Goal: Information Seeking & Learning: Compare options

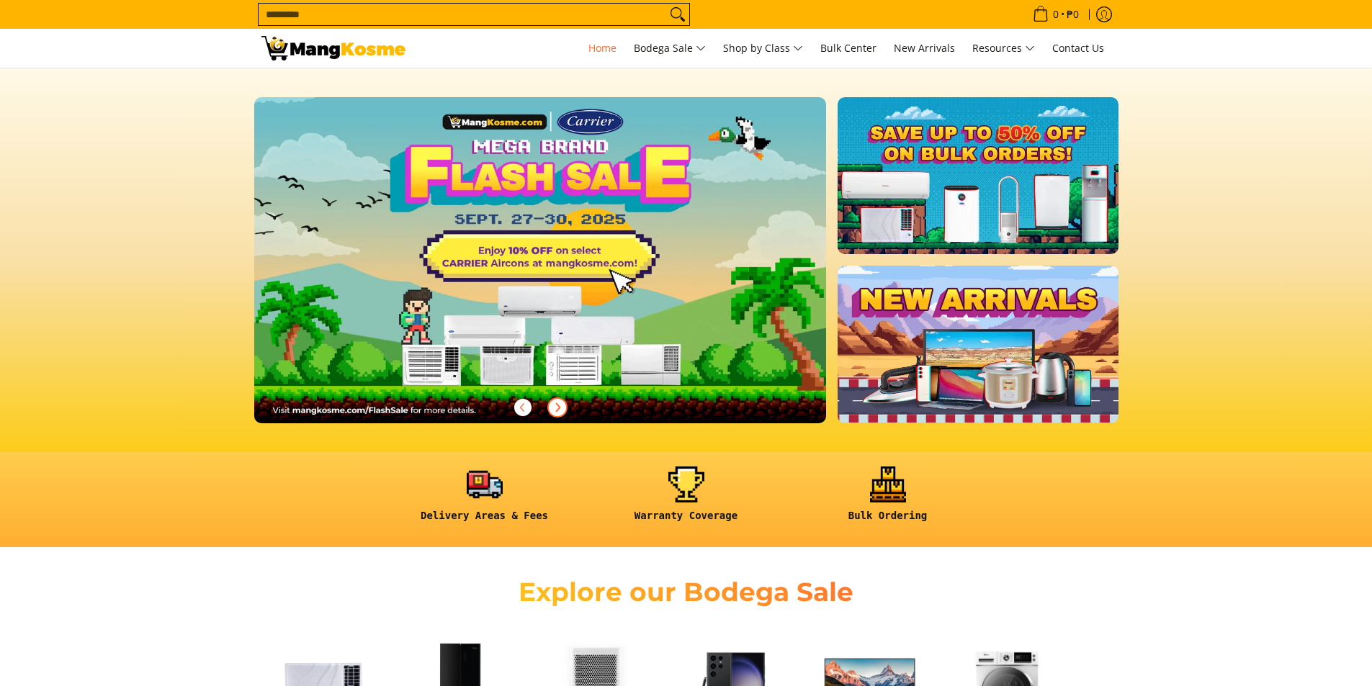
click at [557, 405] on icon "Next" at bounding box center [558, 407] width 4 height 8
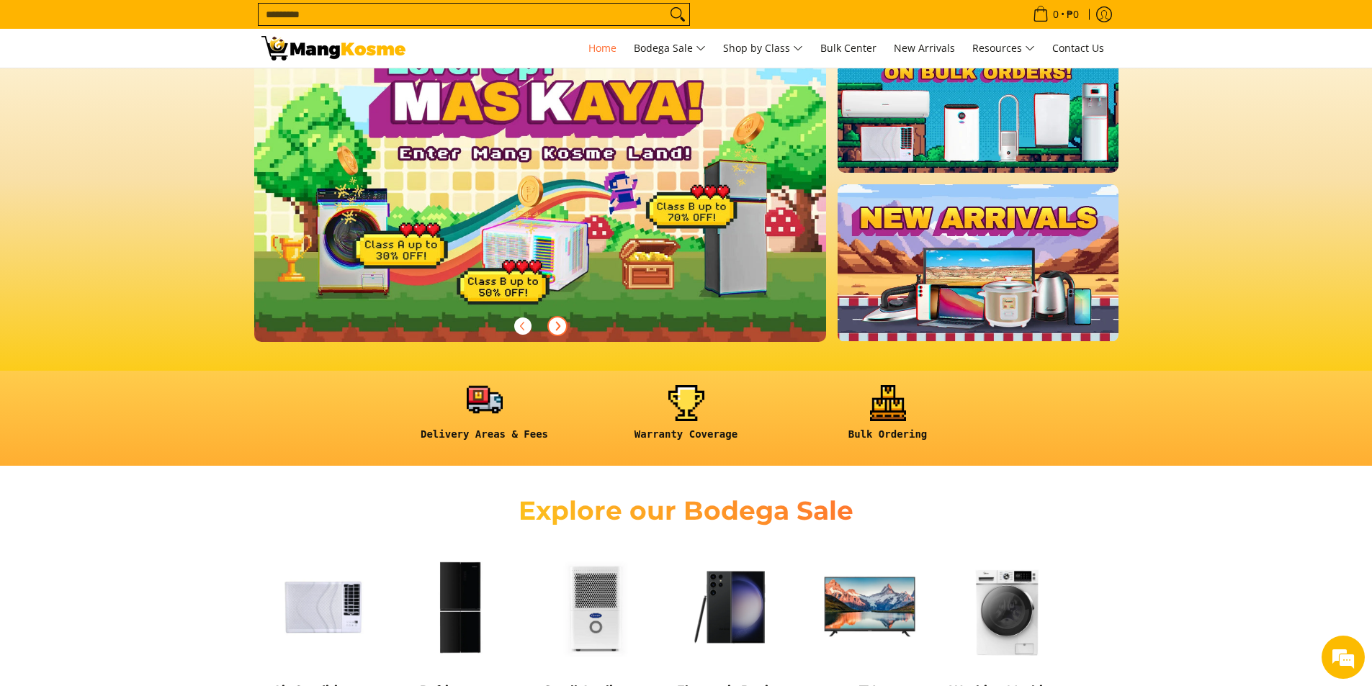
scroll to position [360, 0]
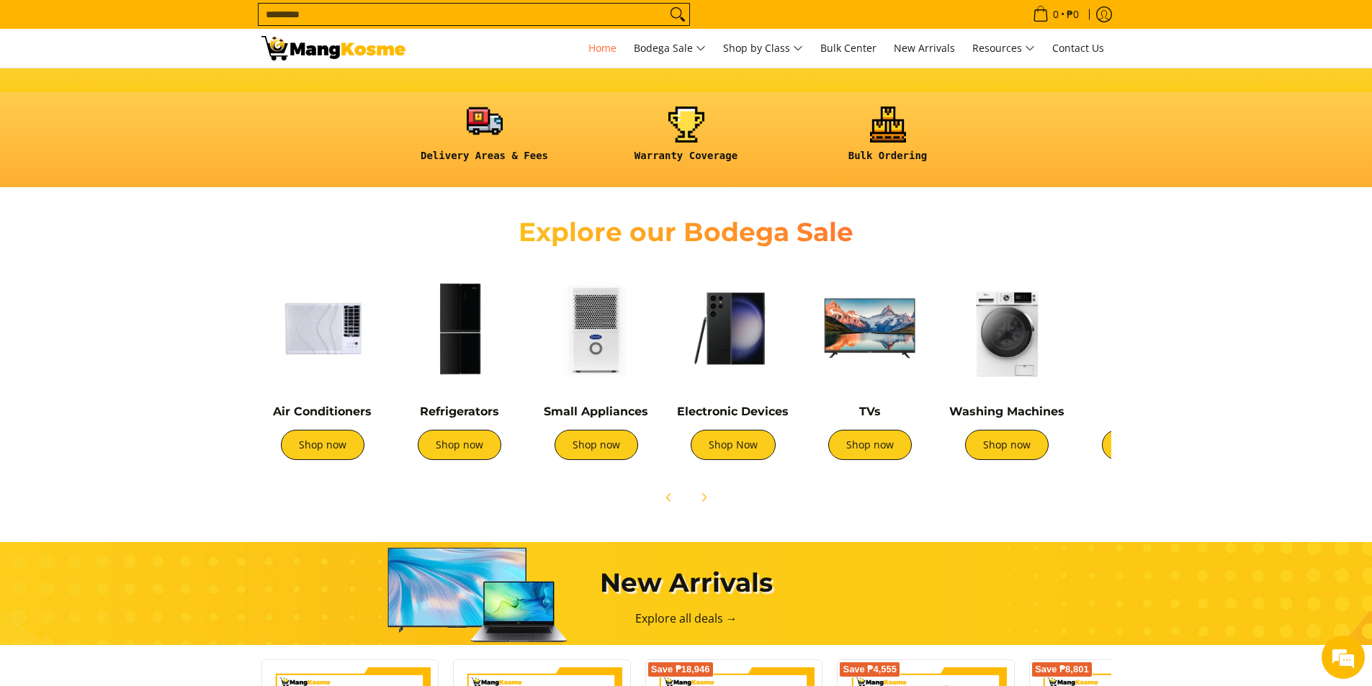
click at [490, 125] on link at bounding box center [484, 140] width 187 height 67
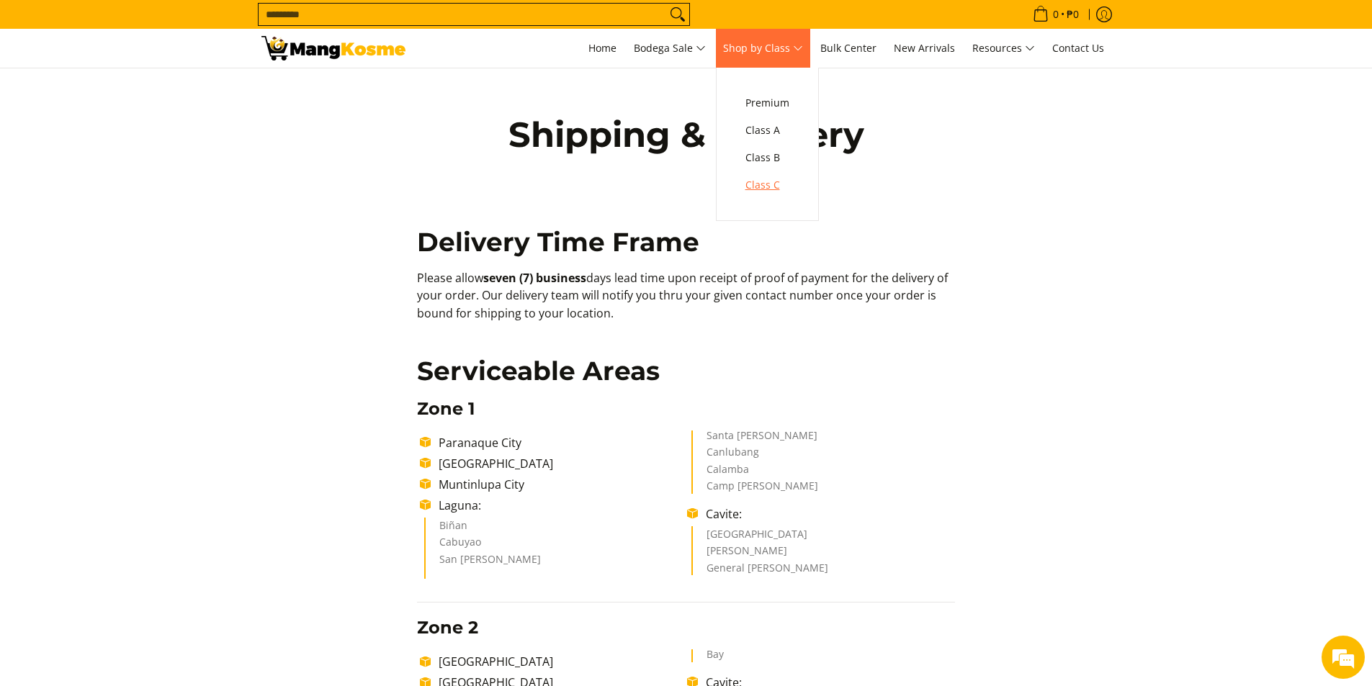
click at [773, 184] on span "Class C" at bounding box center [767, 185] width 44 height 18
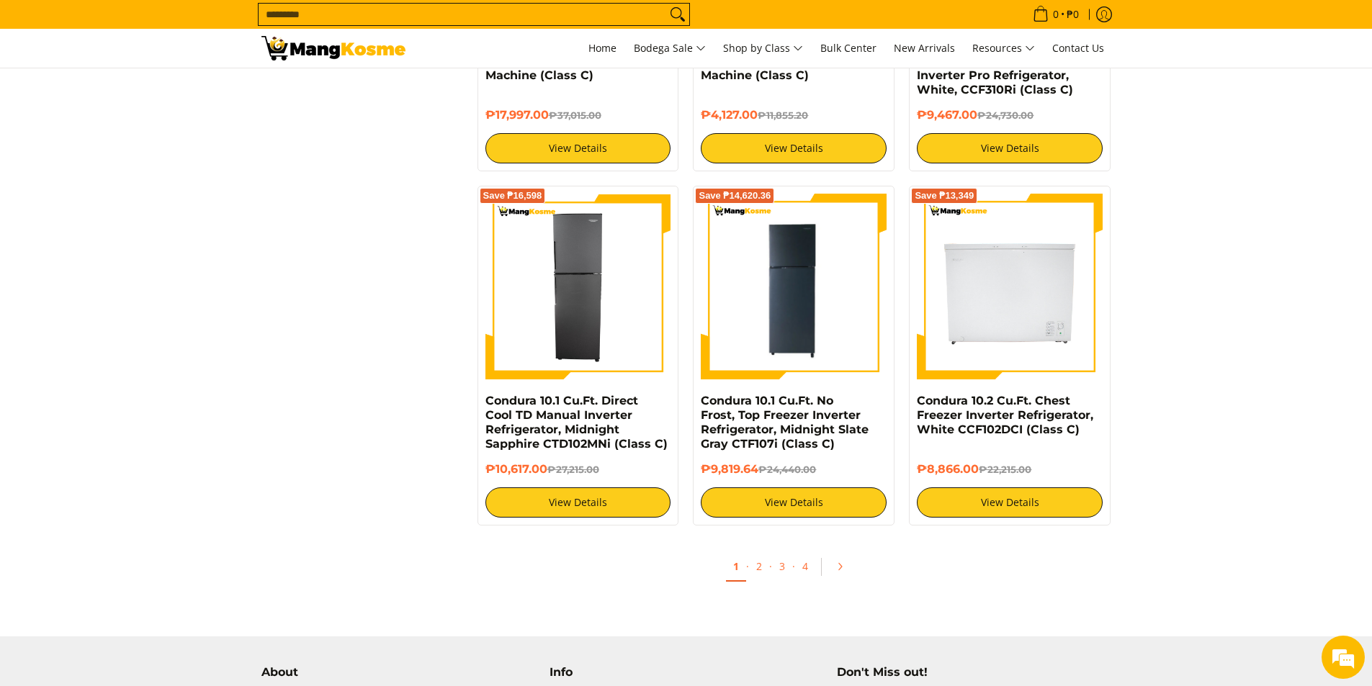
scroll to position [2665, 0]
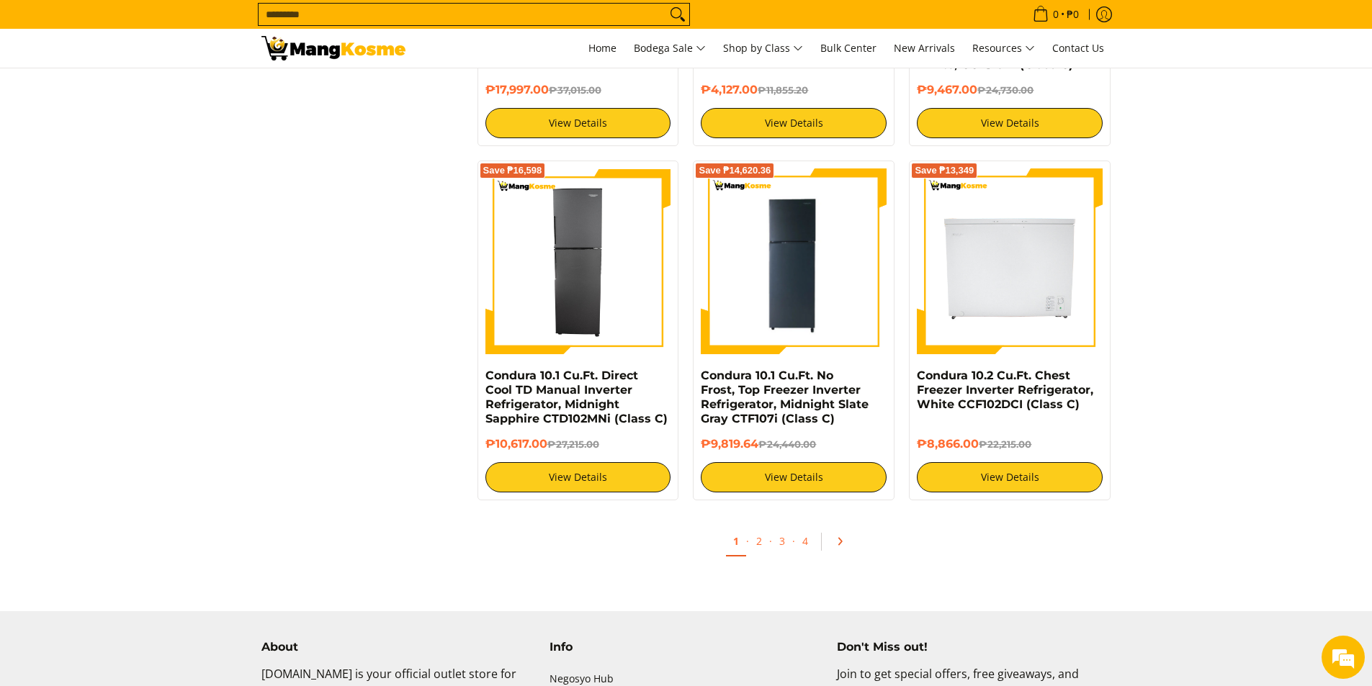
click at [835, 542] on icon "Pagination" at bounding box center [840, 542] width 10 height 10
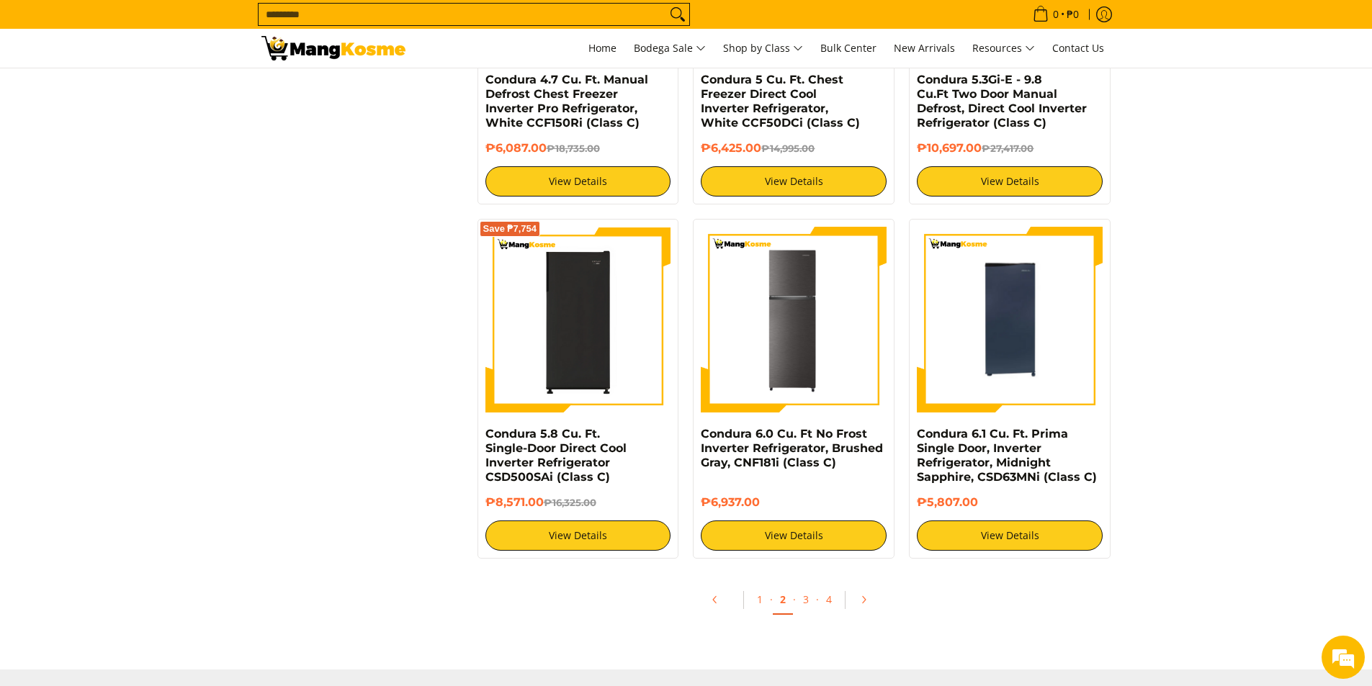
scroll to position [2592, 0]
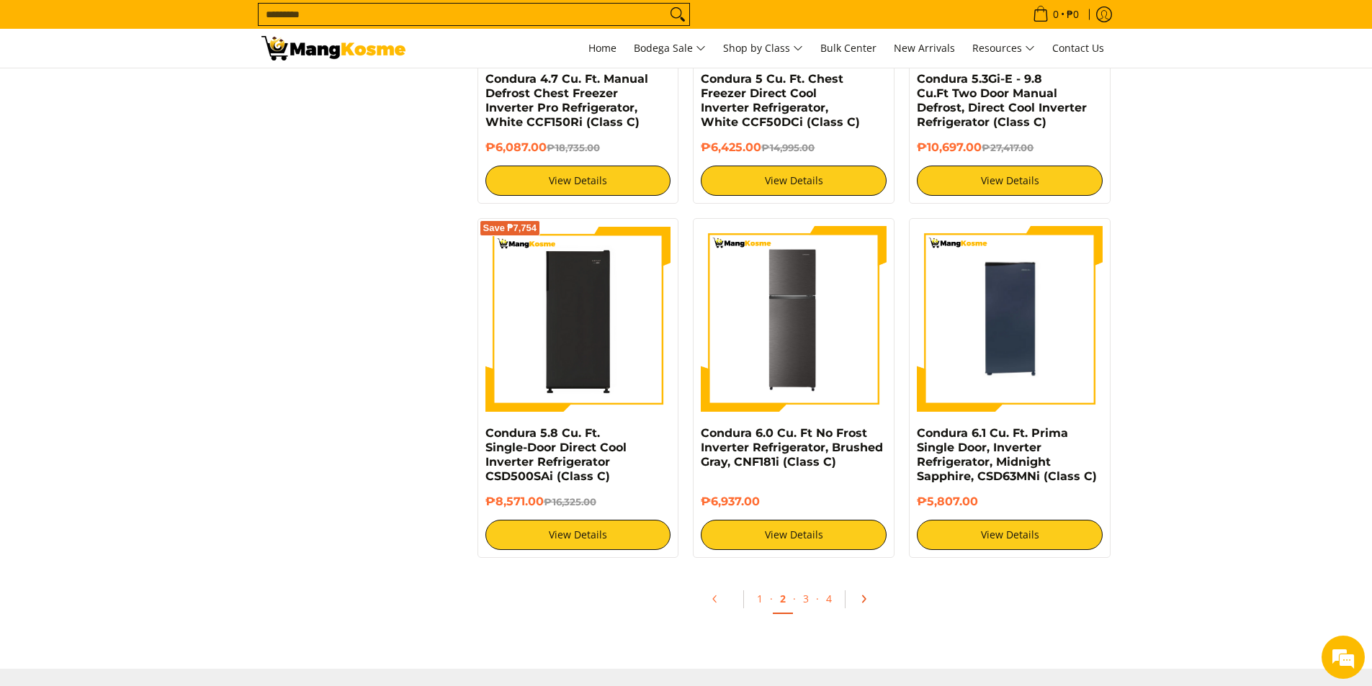
click at [859, 594] on icon "Pagination" at bounding box center [863, 599] width 10 height 10
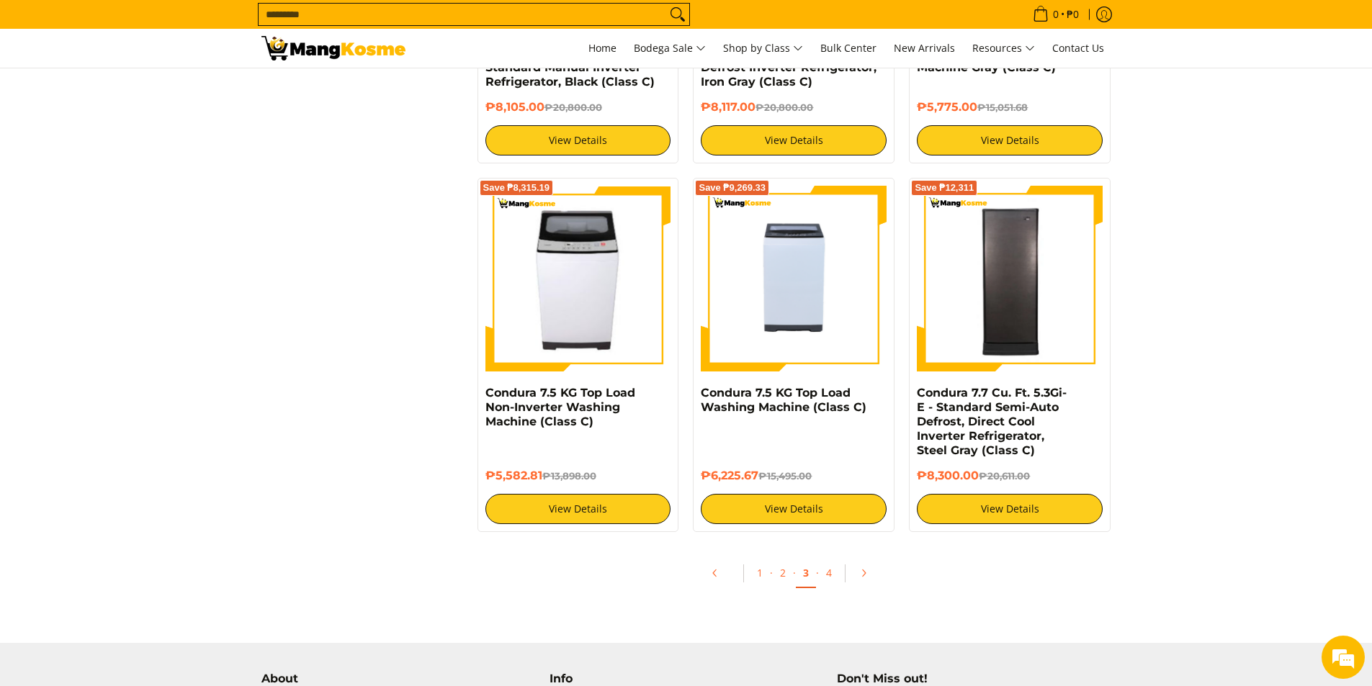
scroll to position [2592, 0]
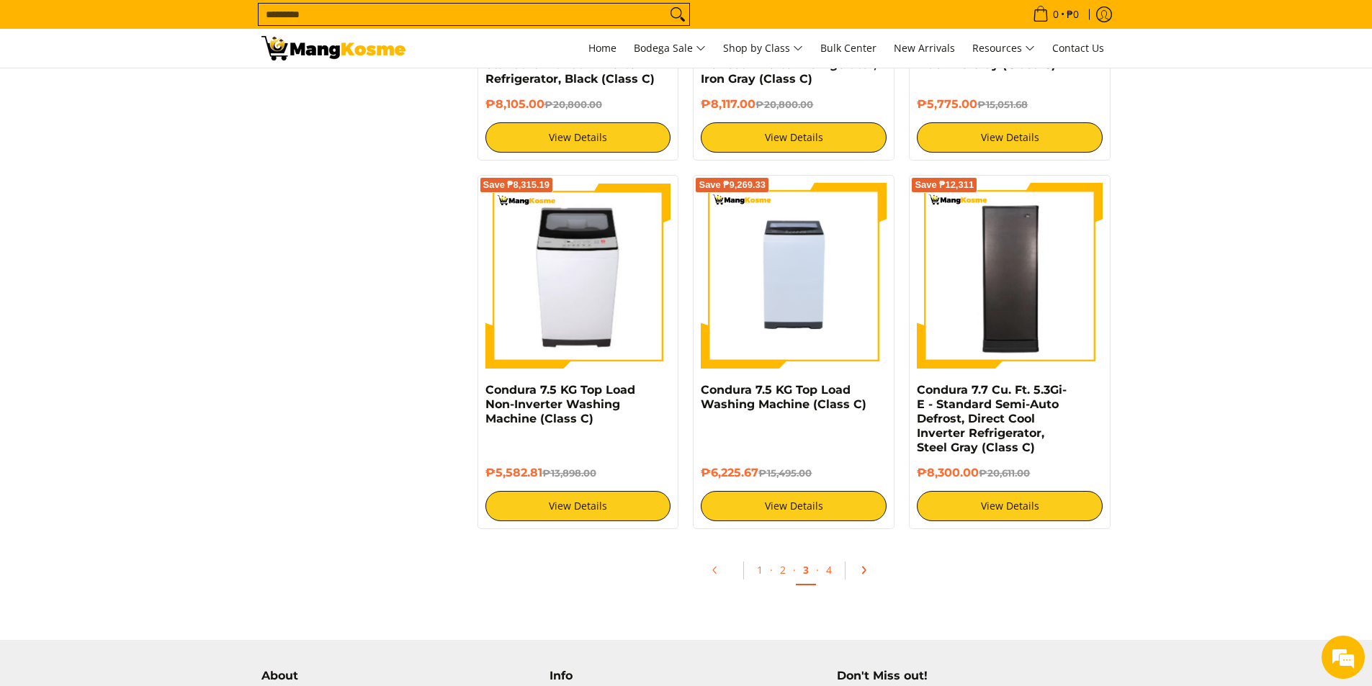
click at [857, 566] on link "Pagination" at bounding box center [868, 570] width 35 height 24
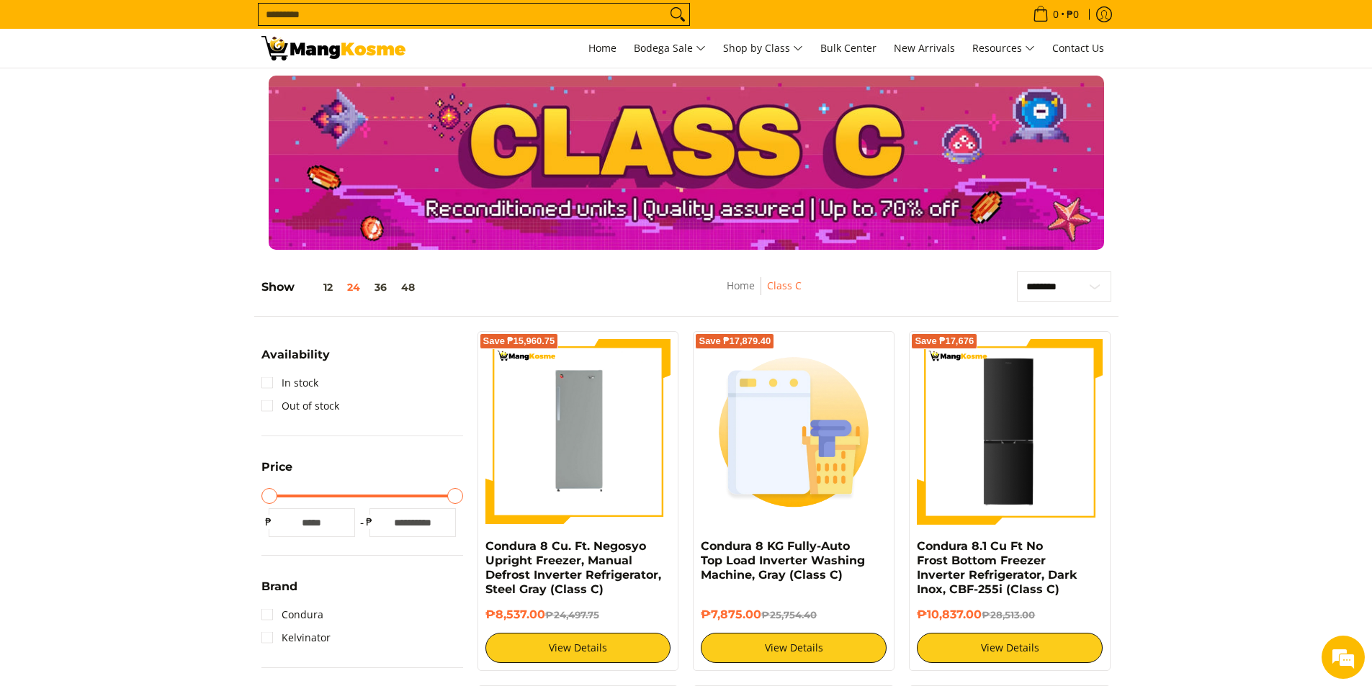
click at [429, 9] on input "Search..." at bounding box center [463, 15] width 408 height 22
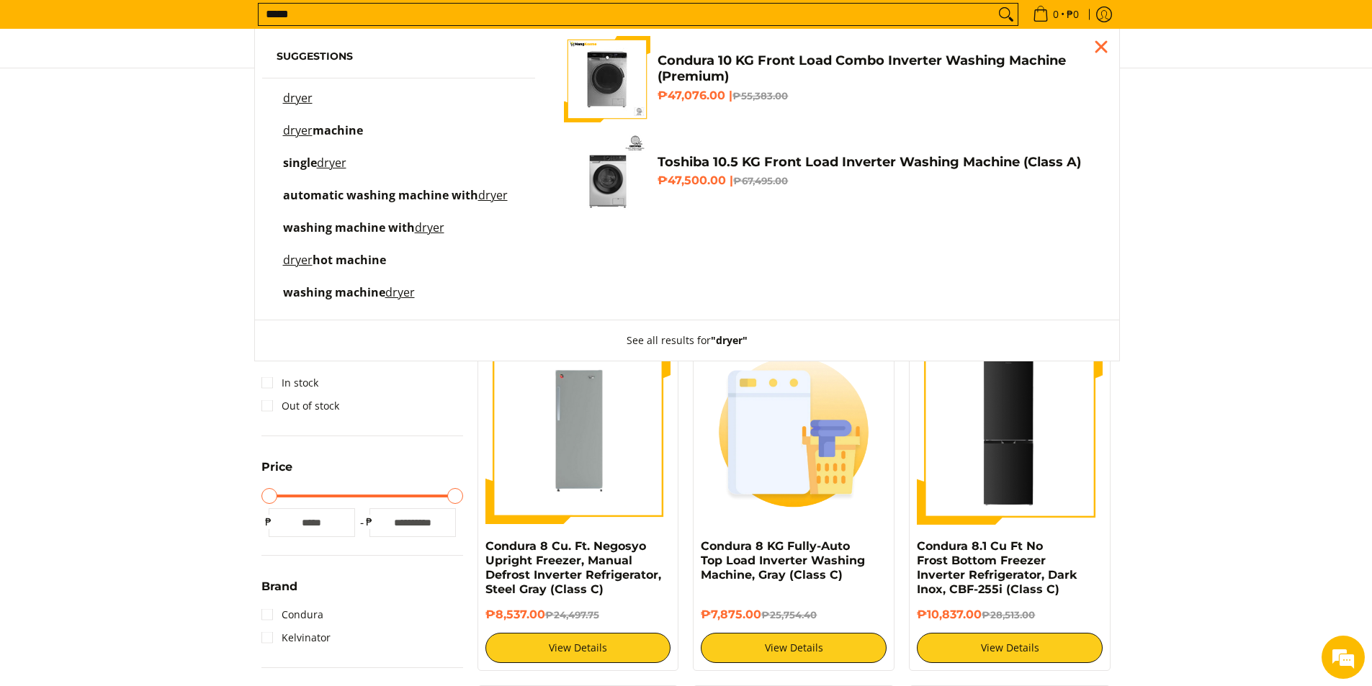
type input "*****"
click at [995, 4] on button "Search" at bounding box center [1006, 15] width 23 height 22
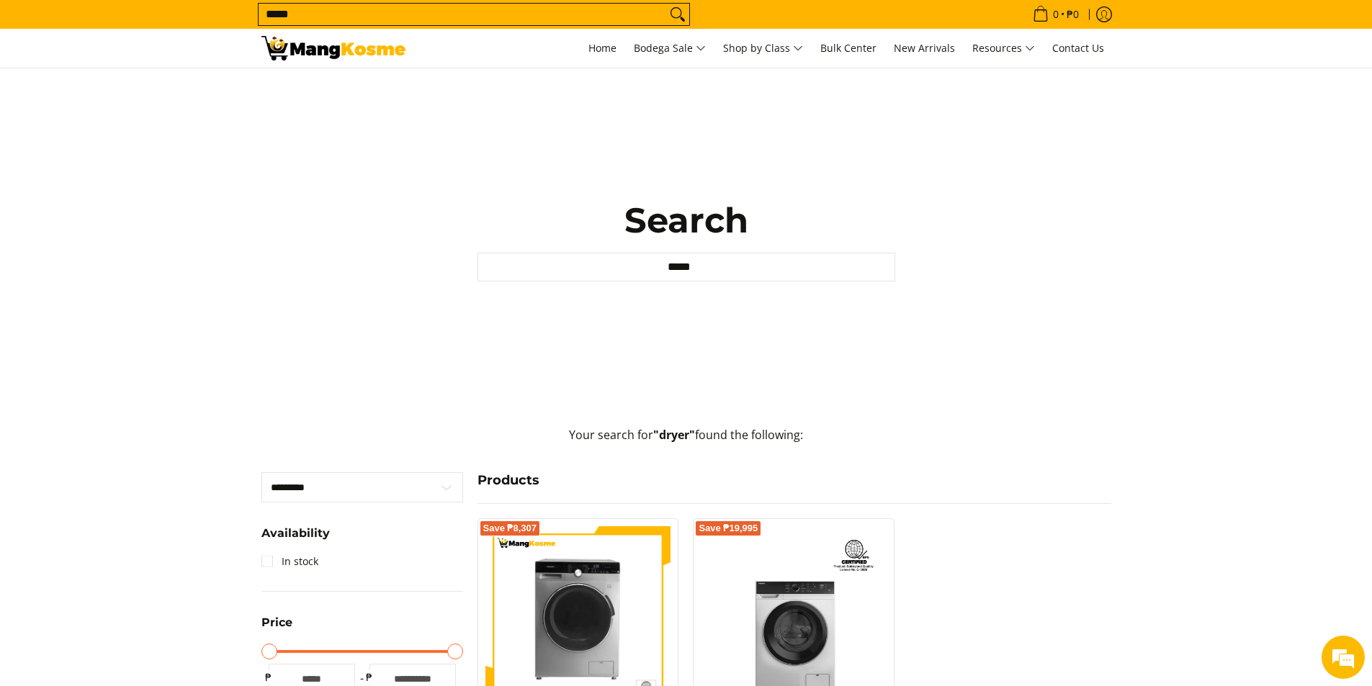
click at [704, 270] on input "*****" at bounding box center [686, 267] width 418 height 29
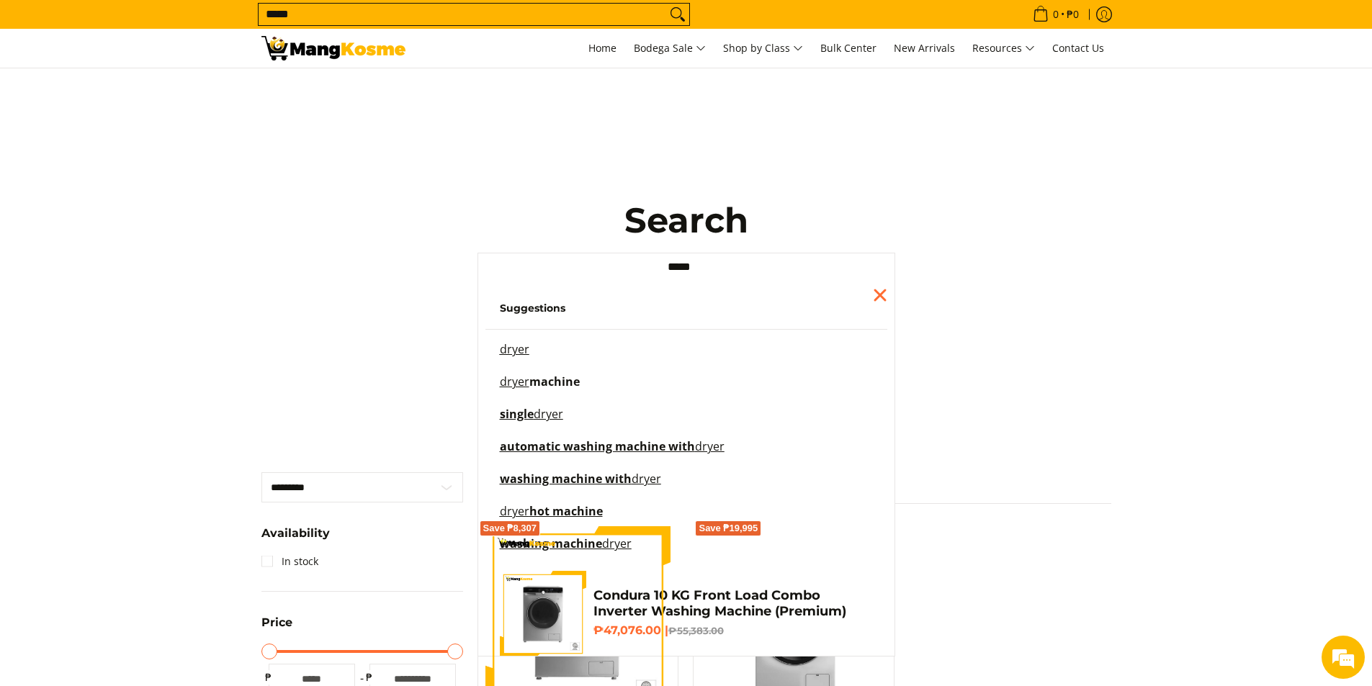
click at [529, 379] on span "machine" at bounding box center [554, 382] width 50 height 16
click at [559, 380] on span "machine" at bounding box center [554, 382] width 50 height 16
click at [535, 408] on li "dryer machine" at bounding box center [686, 393] width 402 height 32
click at [349, 379] on div "Search Search... ***** Suggestions dryer dryer machine single dryer automatic w…" at bounding box center [686, 240] width 864 height 344
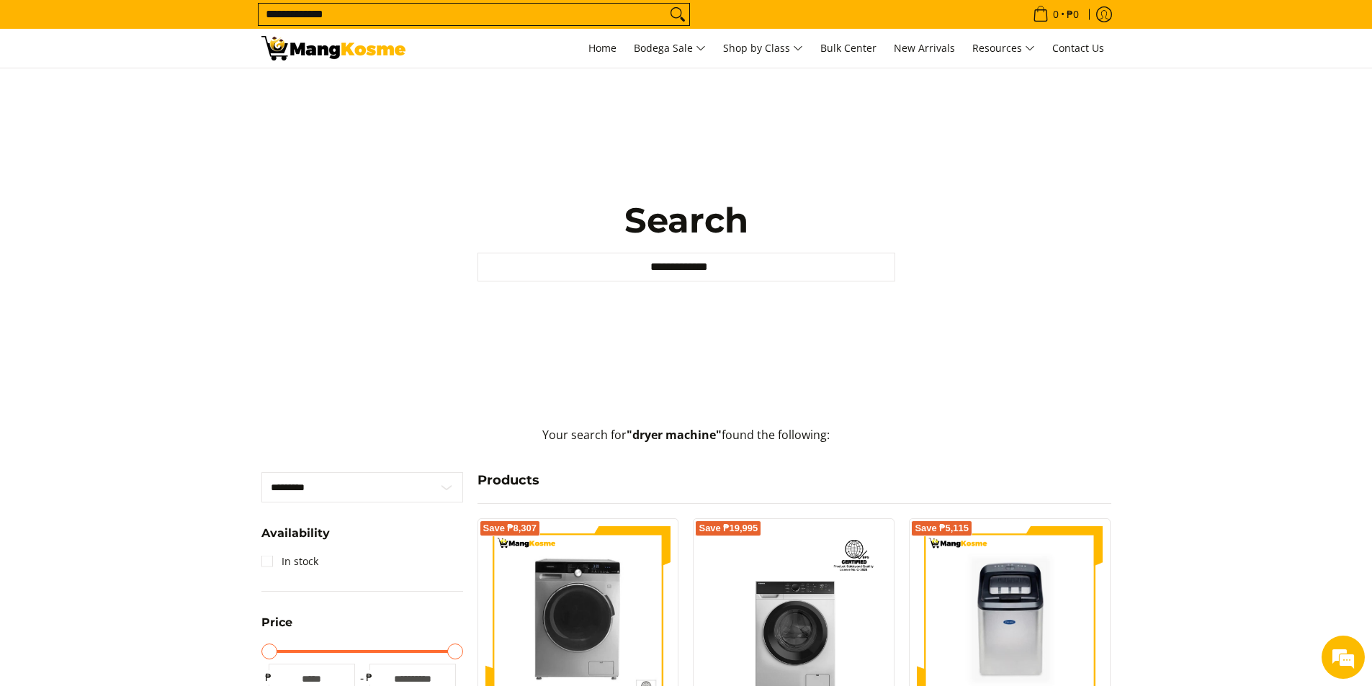
click at [880, 266] on input "**********" at bounding box center [686, 267] width 418 height 29
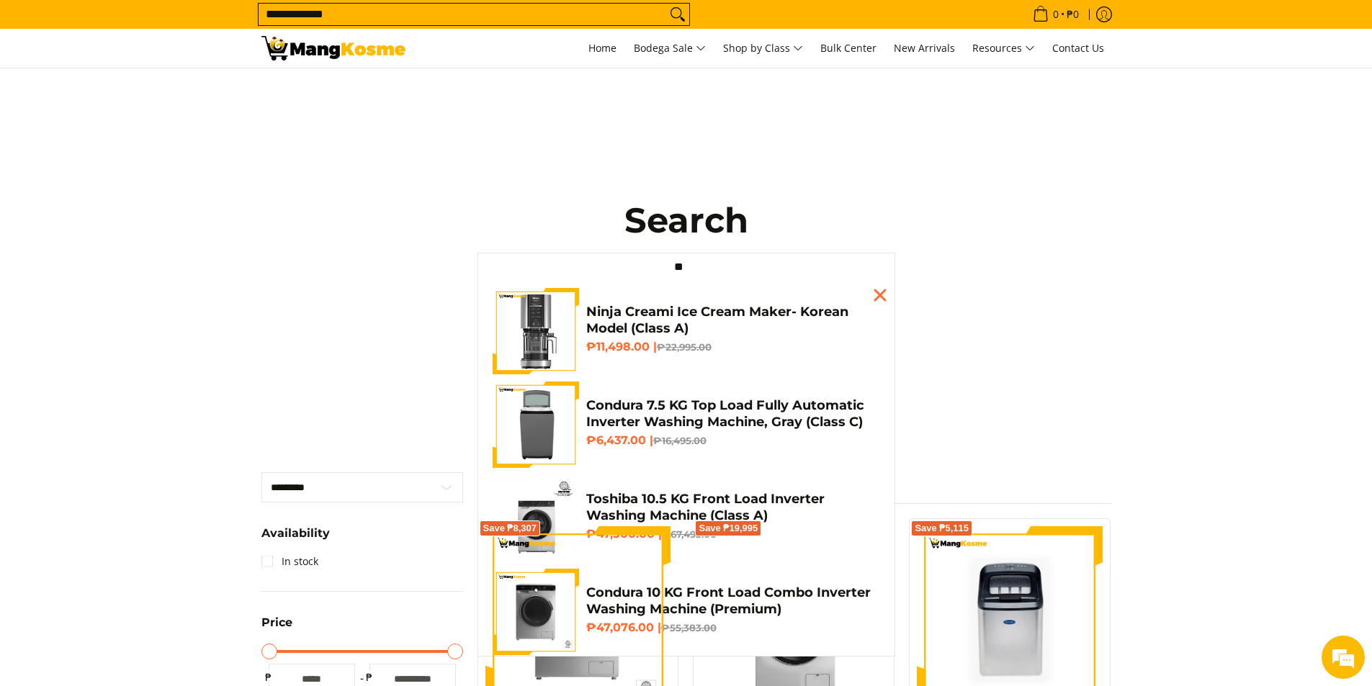
type input "*"
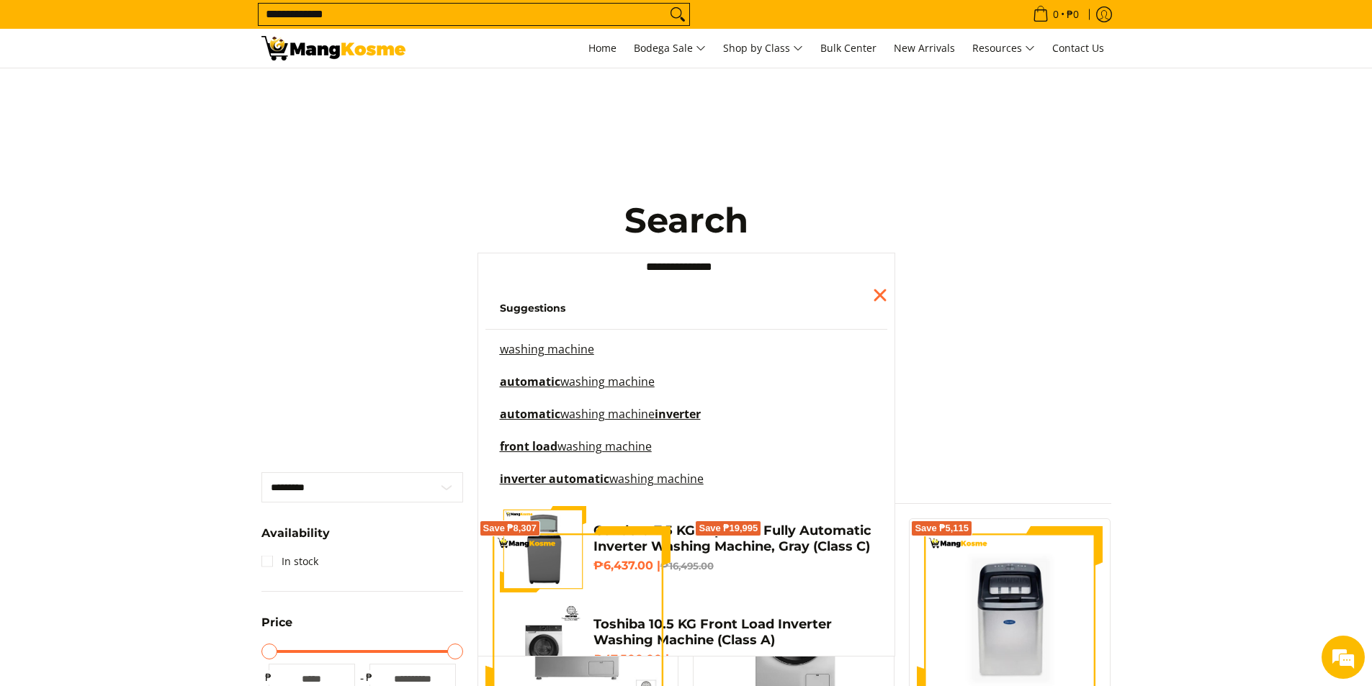
type input "**********"
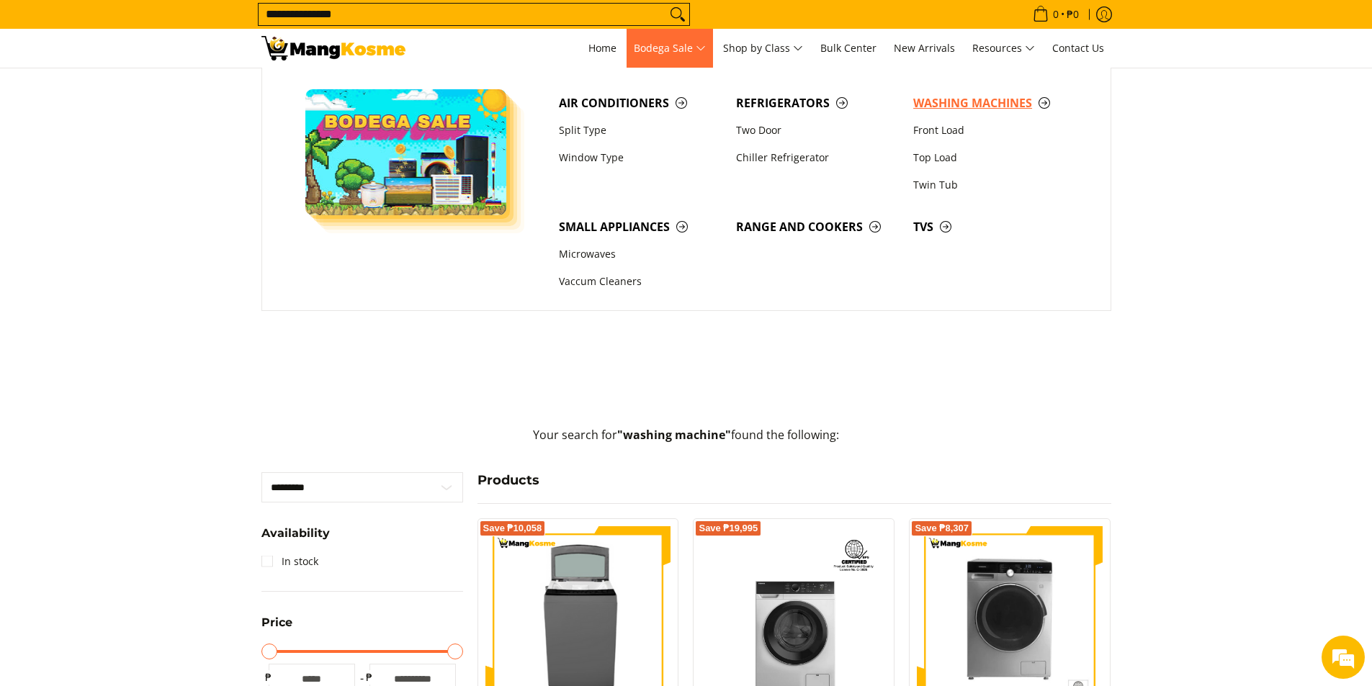
click at [944, 103] on span "Washing Machines" at bounding box center [994, 103] width 163 height 18
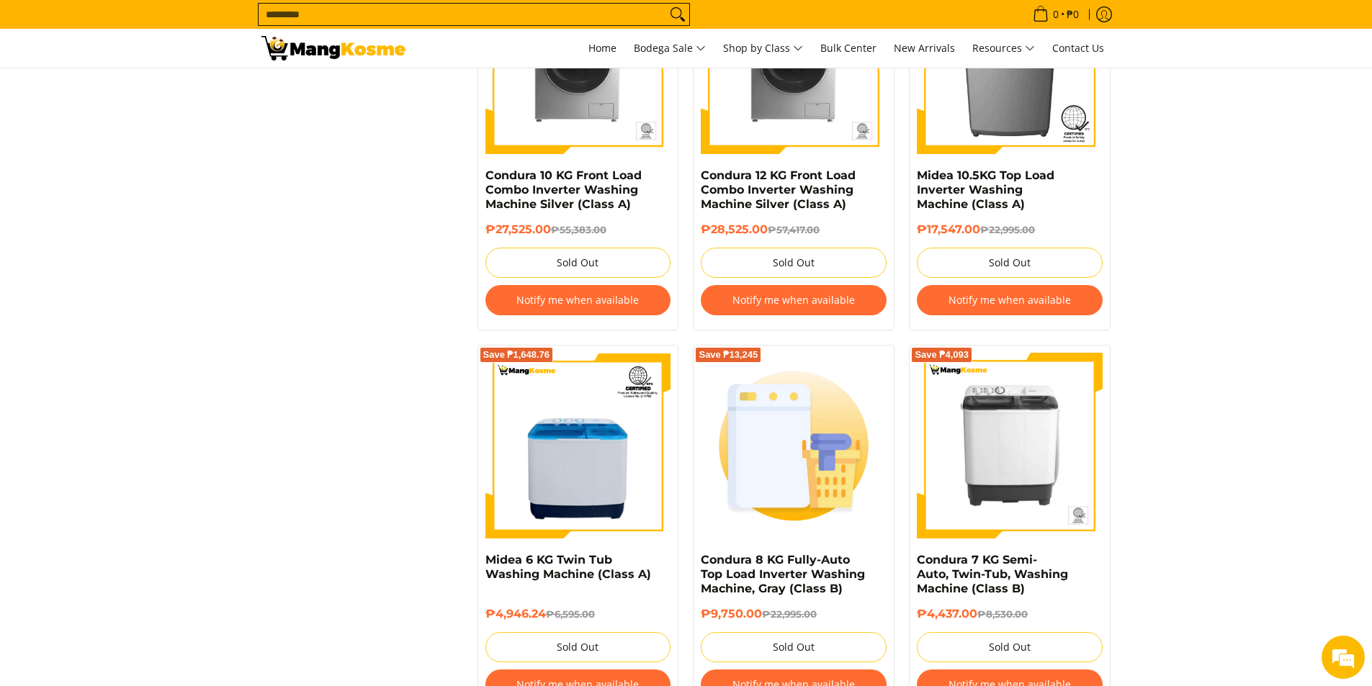
scroll to position [2809, 0]
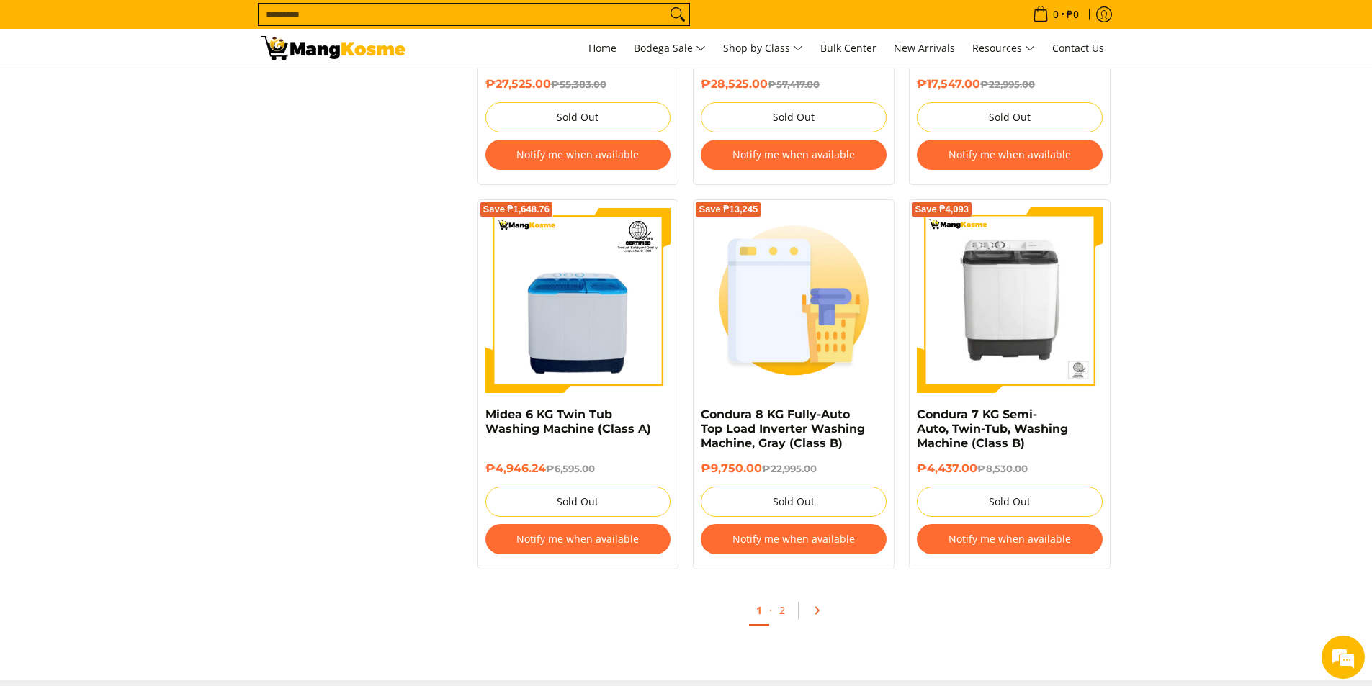
click at [814, 611] on icon "Pagination" at bounding box center [817, 611] width 10 height 10
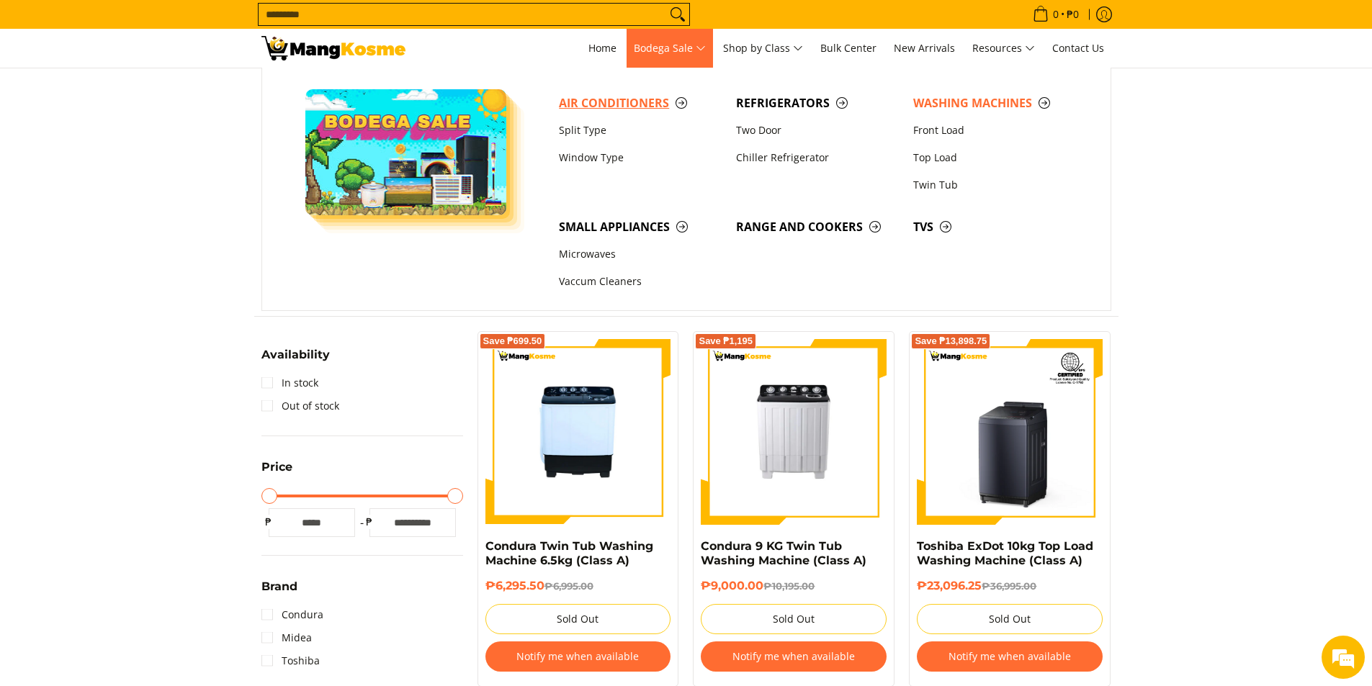
click at [633, 97] on span "Air Conditioners" at bounding box center [640, 103] width 163 height 18
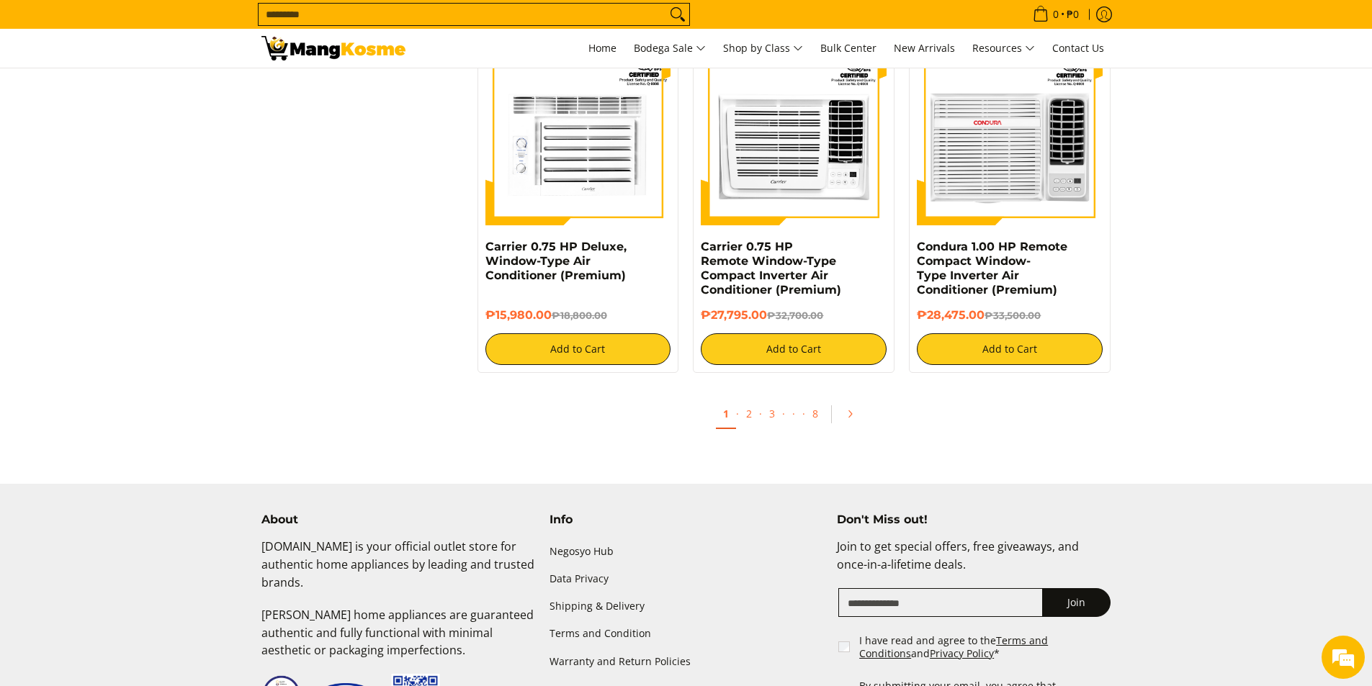
scroll to position [2737, 0]
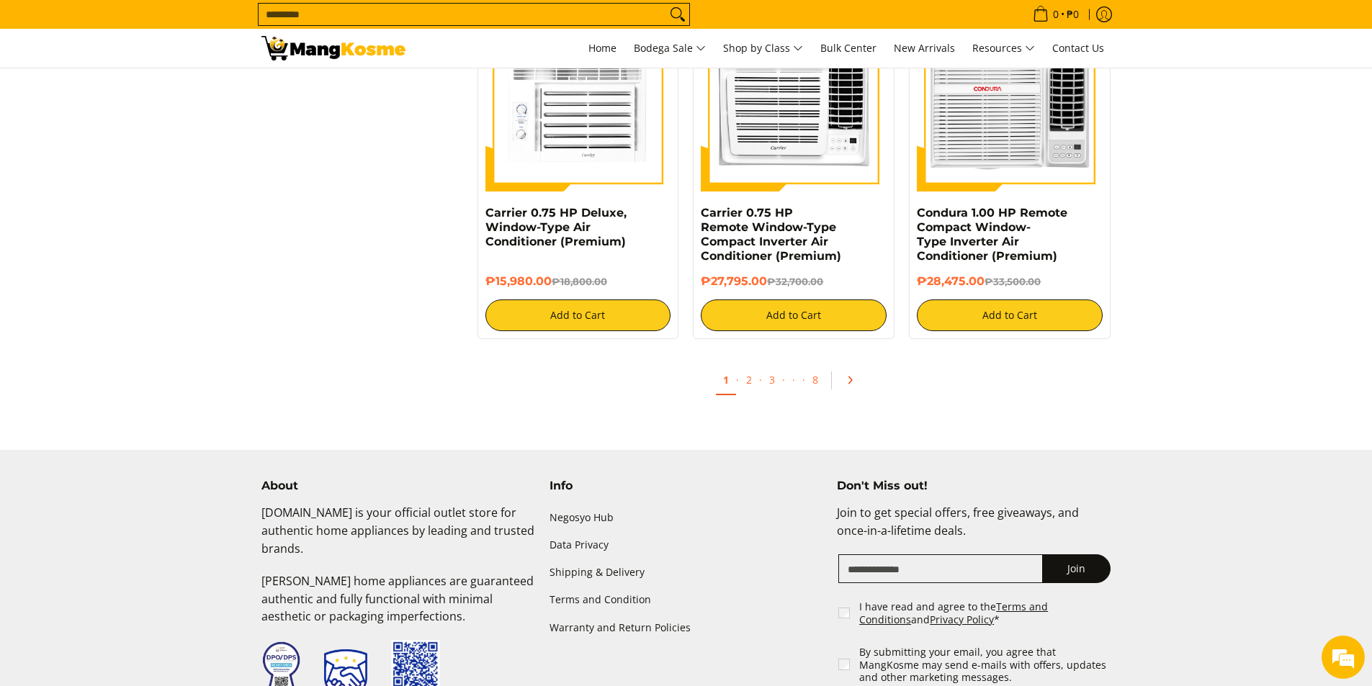
click at [850, 382] on icon "Pagination" at bounding box center [850, 380] width 3 height 6
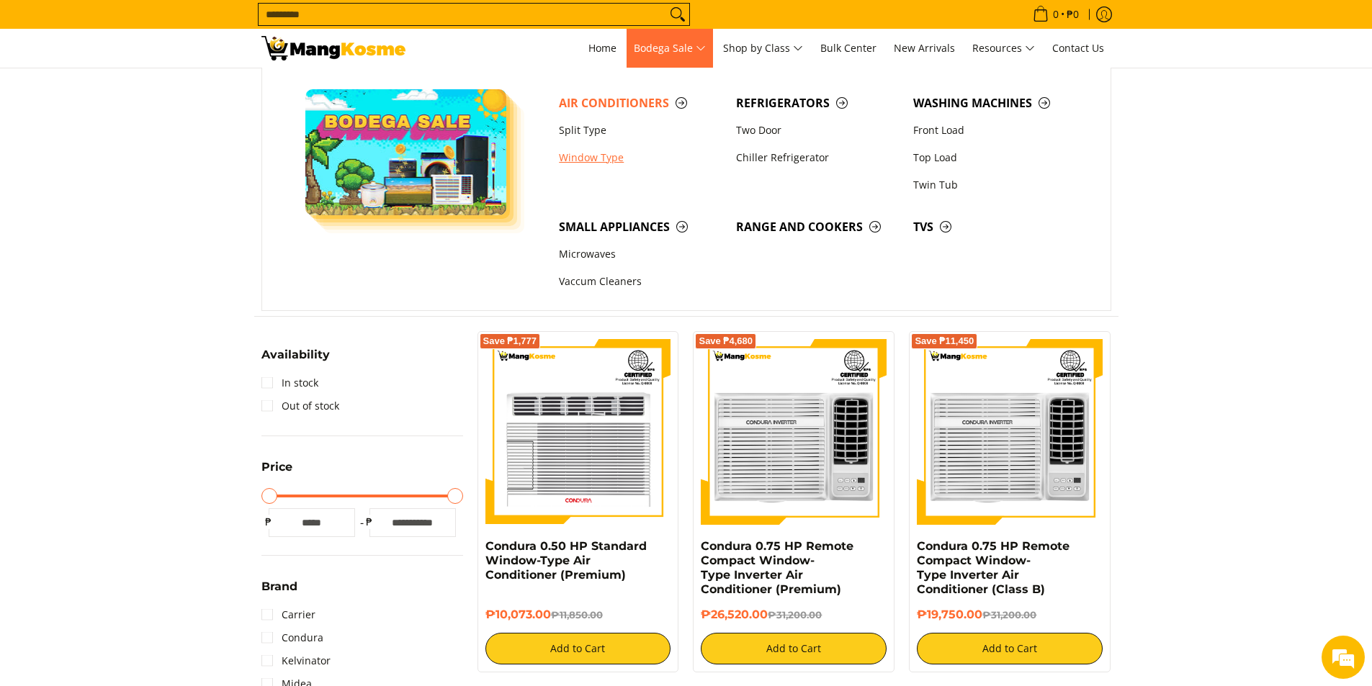
click at [579, 153] on link "Window Type" at bounding box center [640, 157] width 177 height 27
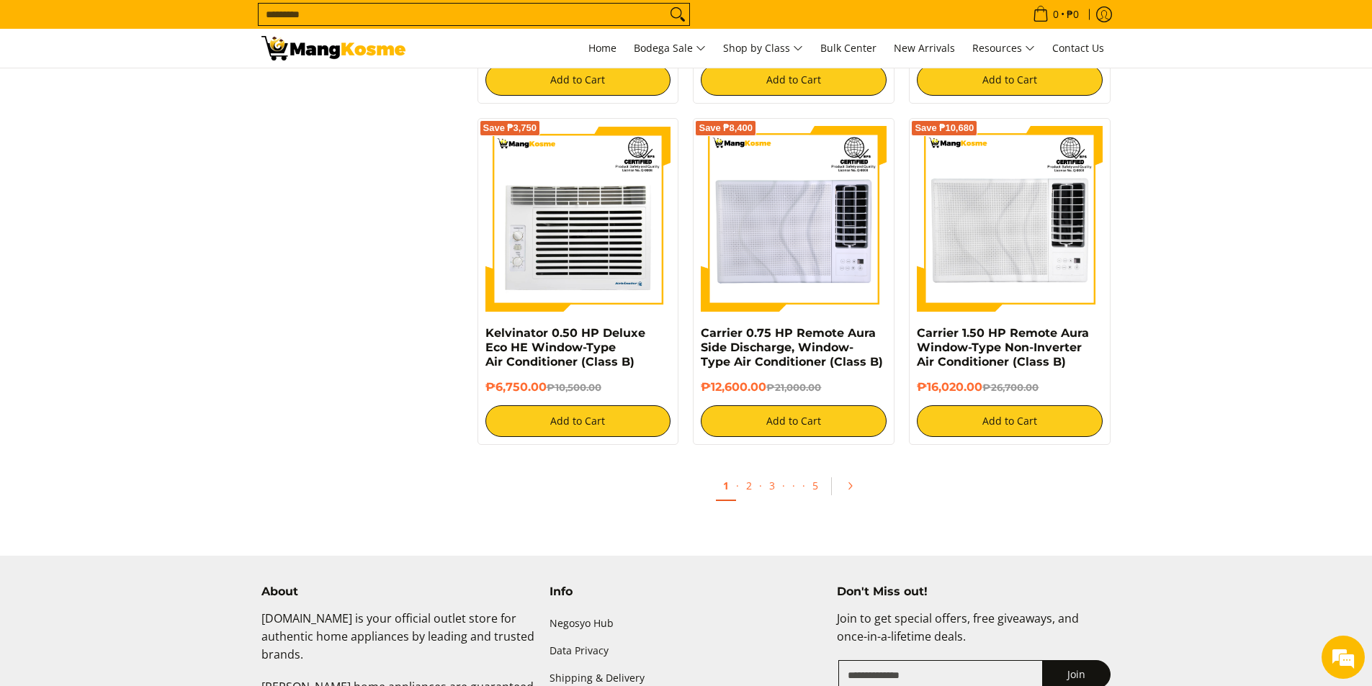
scroll to position [2665, 0]
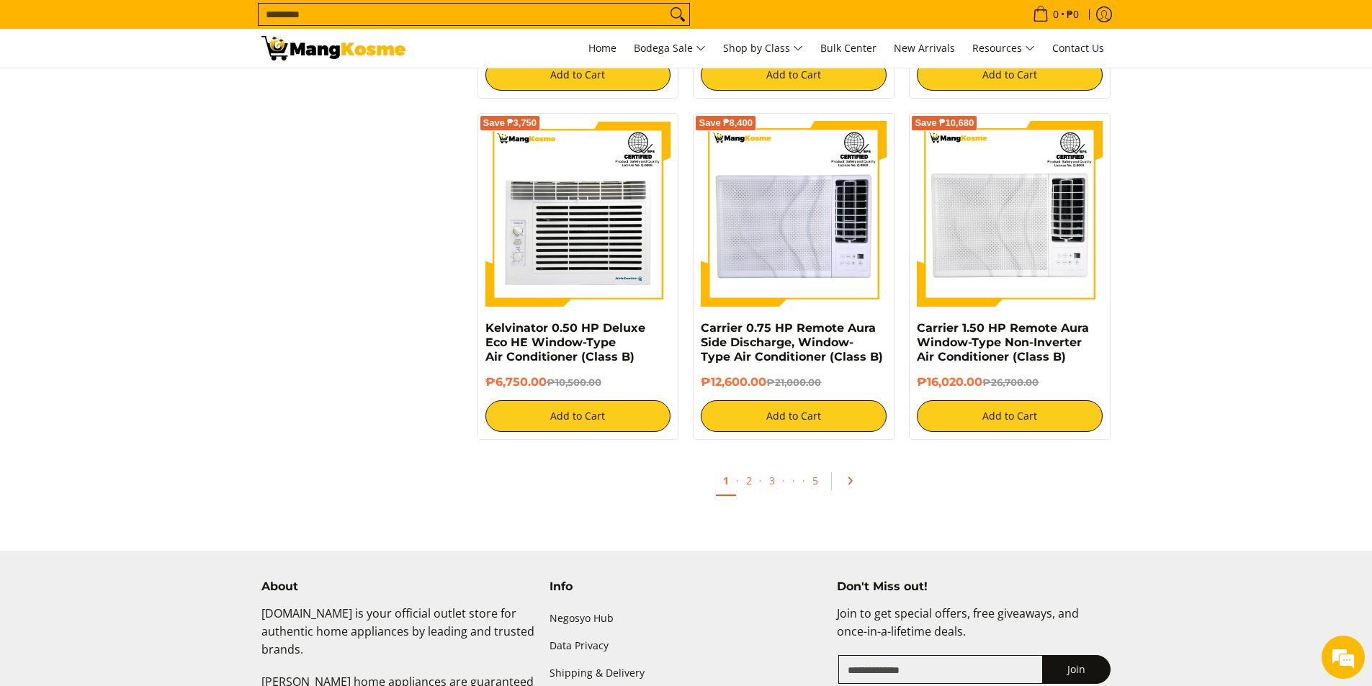
click at [848, 485] on icon "Pagination" at bounding box center [850, 481] width 10 height 10
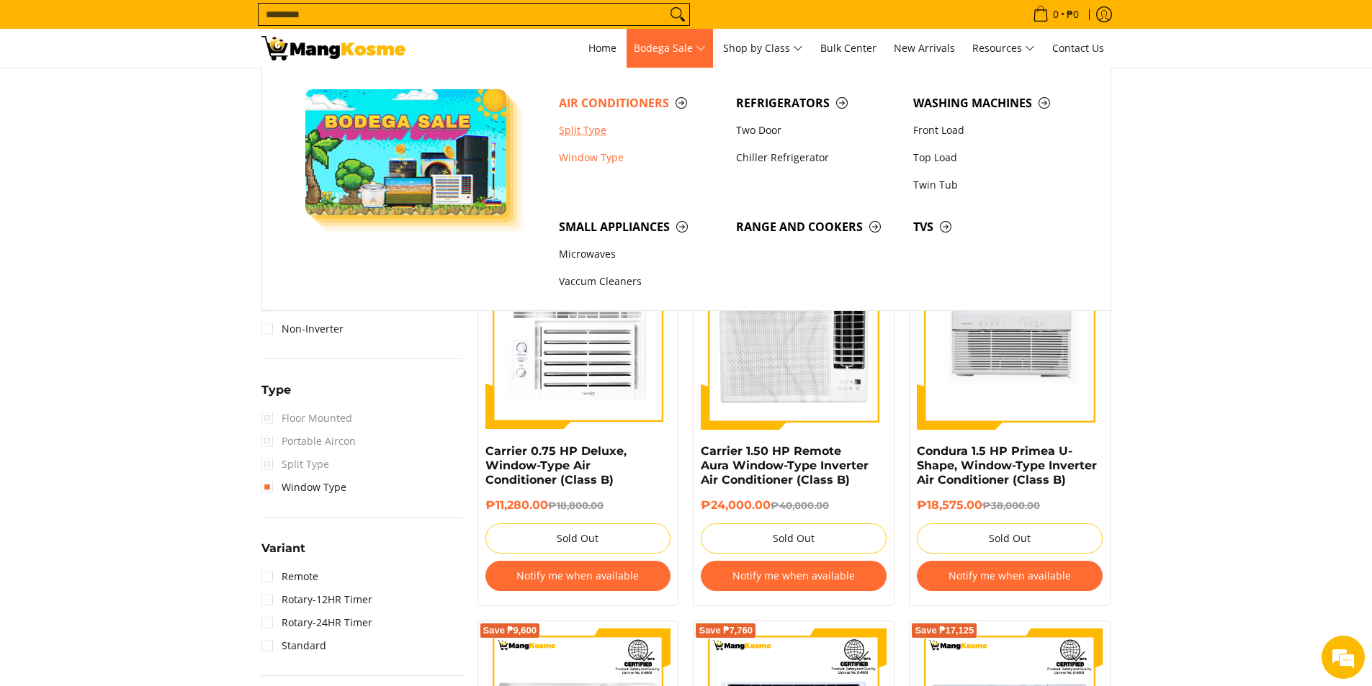
click at [598, 128] on link "Split Type" at bounding box center [640, 130] width 177 height 27
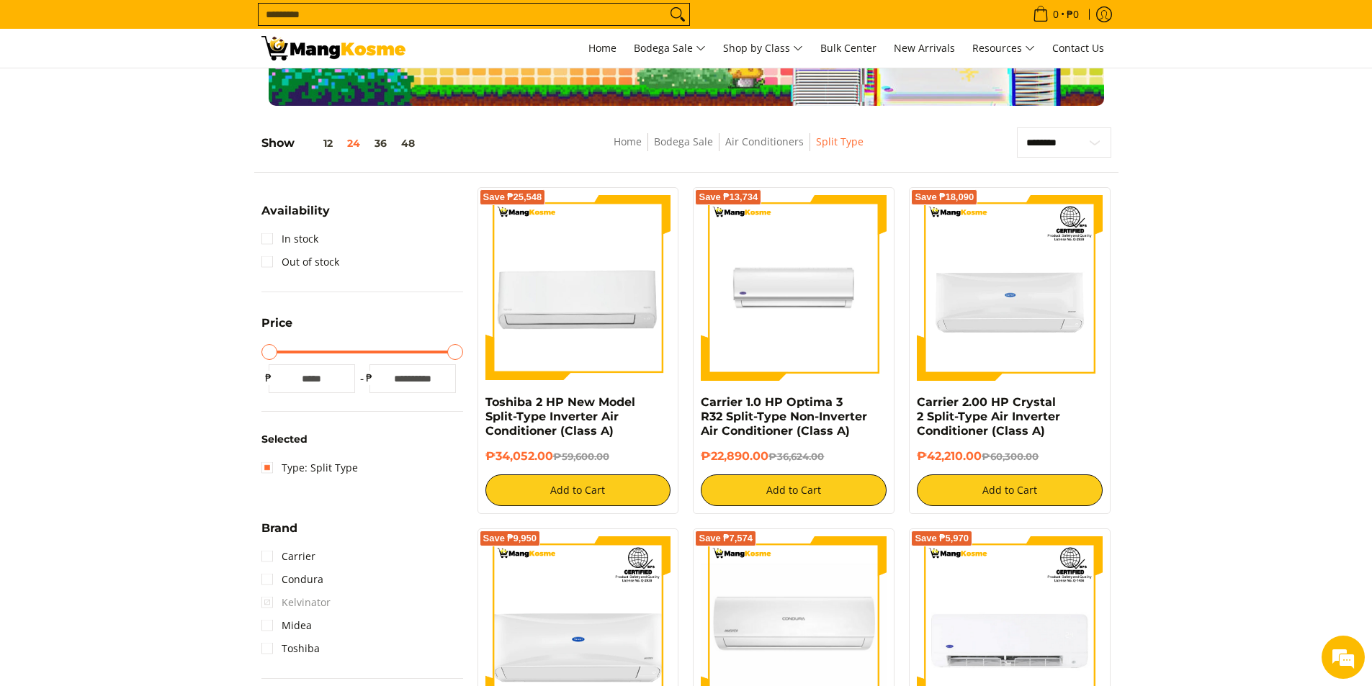
scroll to position [684, 0]
